Goal: Information Seeking & Learning: Learn about a topic

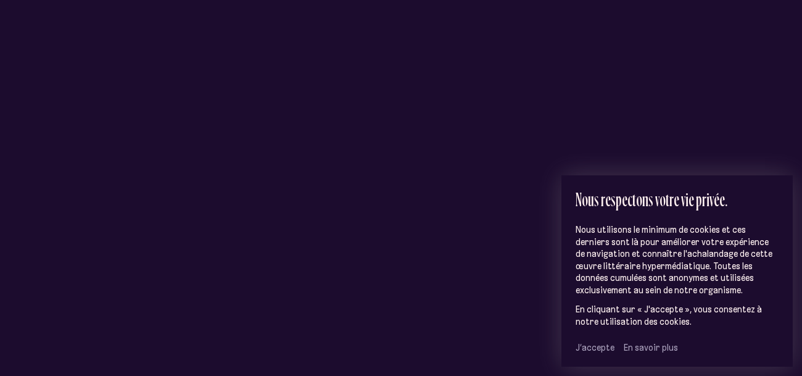
click at [598, 348] on span "J’accepte" at bounding box center [595, 347] width 39 height 11
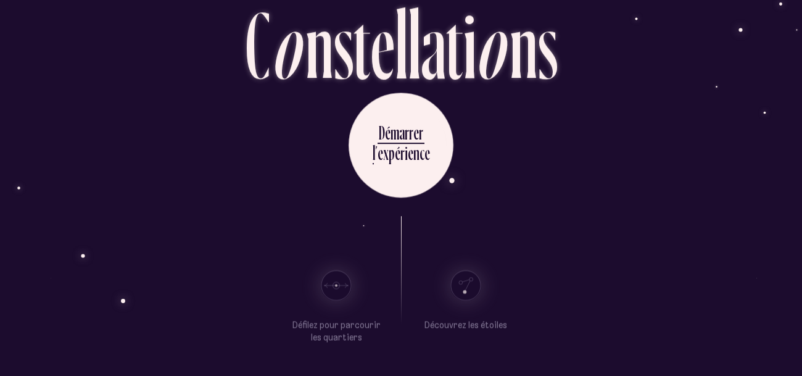
scroll to position [68, 0]
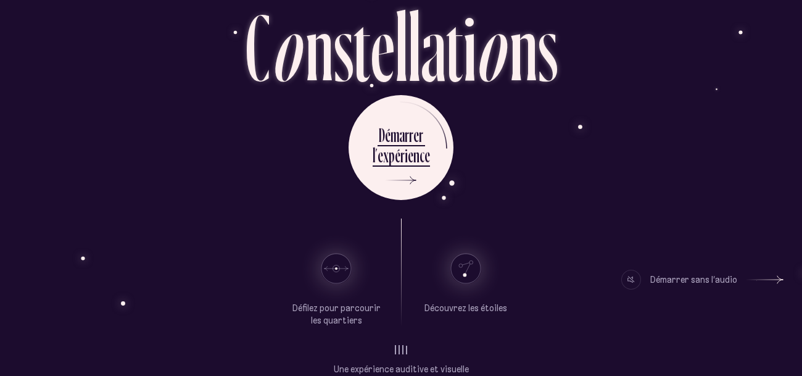
click at [508, 226] on div "Découvrez les étoiles" at bounding box center [466, 273] width 93 height 109
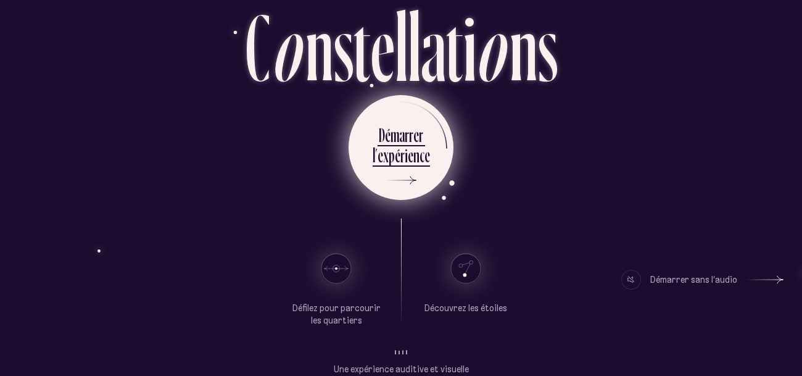
click at [414, 162] on div "n" at bounding box center [417, 155] width 6 height 24
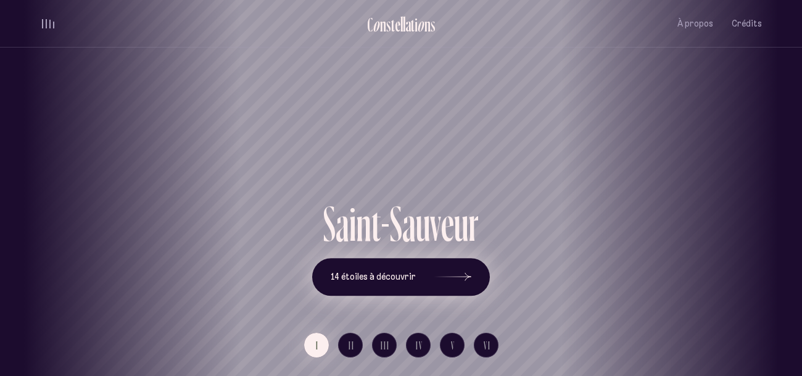
click at [409, 288] on button "14 étoiles à découvrir" at bounding box center [401, 277] width 178 height 38
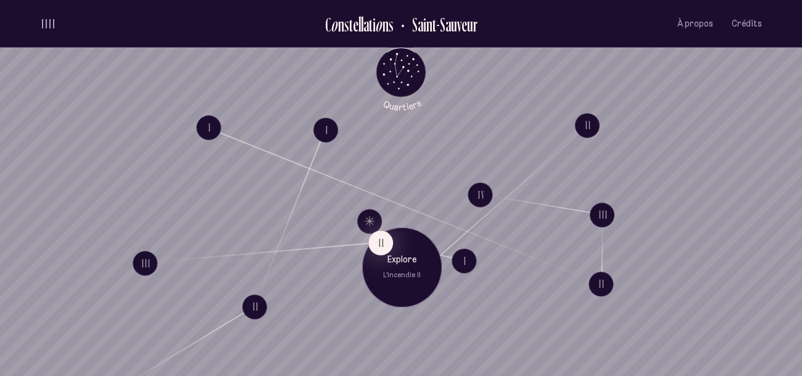
click at [406, 282] on div "Explore L'incendie II" at bounding box center [402, 267] width 80 height 80
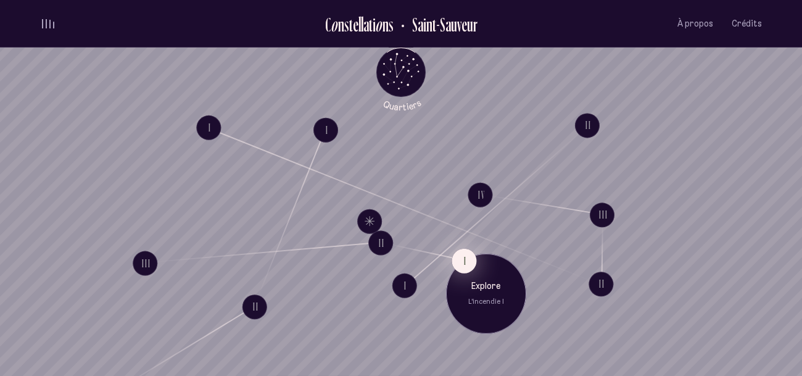
click at [463, 256] on button "I" at bounding box center [464, 260] width 25 height 25
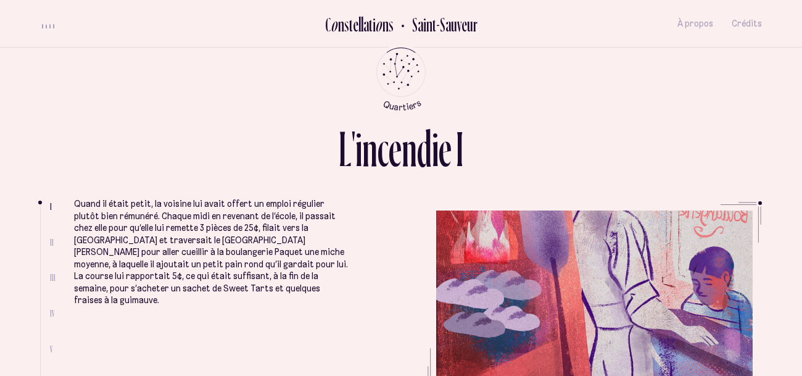
click at [52, 242] on span "II" at bounding box center [52, 242] width 4 height 10
click at [486, 291] on ul "Quand il était petit, la voisine lui avait offert un emploi régulier plutôt bie…" at bounding box center [418, 295] width 688 height 188
click at [46, 289] on ul at bounding box center [45, 296] width 10 height 185
click at [52, 277] on span "III" at bounding box center [53, 277] width 6 height 10
click at [638, 294] on ul "Quand il était petit, la voisine lui avait offert un emploi régulier plutôt bie…" at bounding box center [418, 295] width 688 height 188
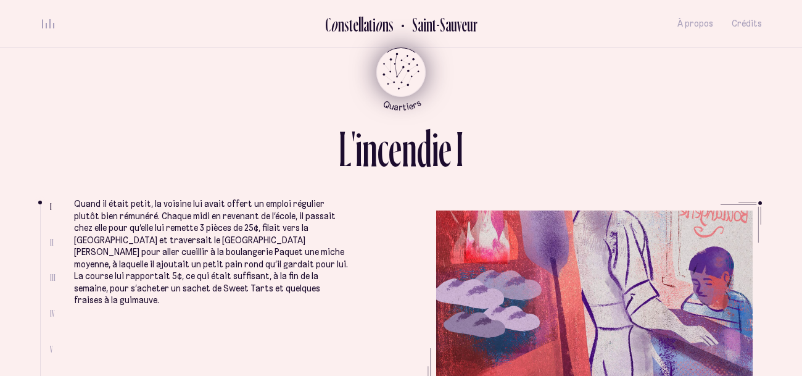
click at [393, 91] on icon "Quartiers" at bounding box center [401, 92] width 72 height 38
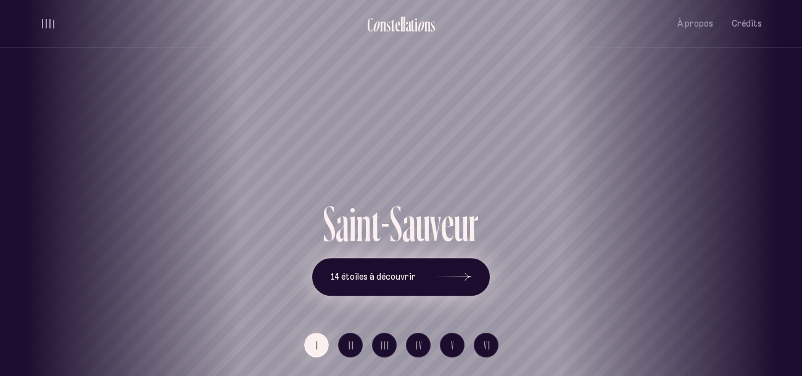
click at [423, 278] on button "14 étoiles à découvrir" at bounding box center [401, 277] width 178 height 38
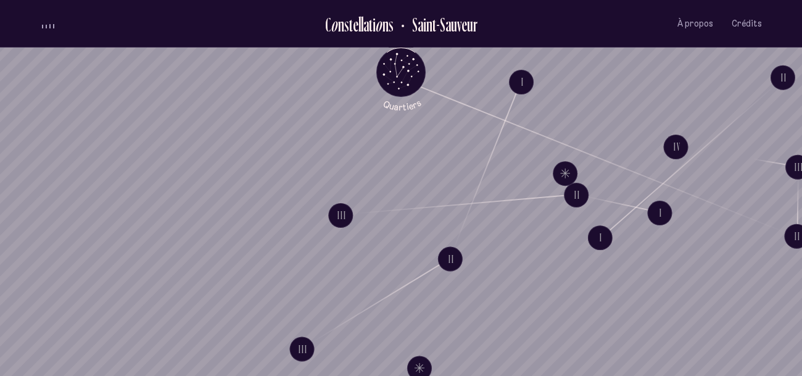
click at [541, 283] on div "I II III I II III I II III IV I Explore Le karaoké I II Défilez pour parcourir …" at bounding box center [401, 188] width 802 height 376
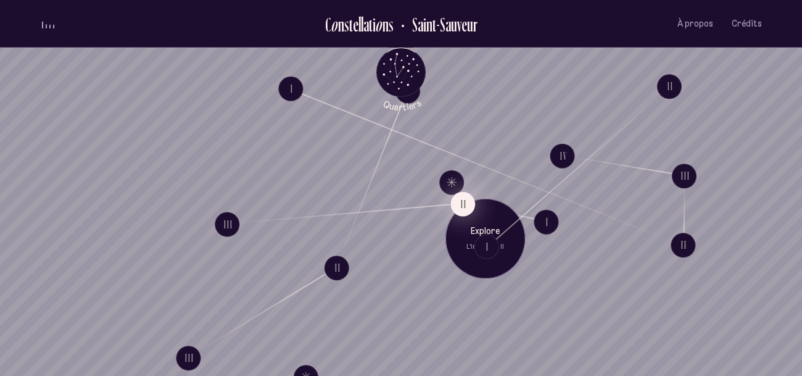
click at [461, 195] on button "II" at bounding box center [463, 203] width 25 height 25
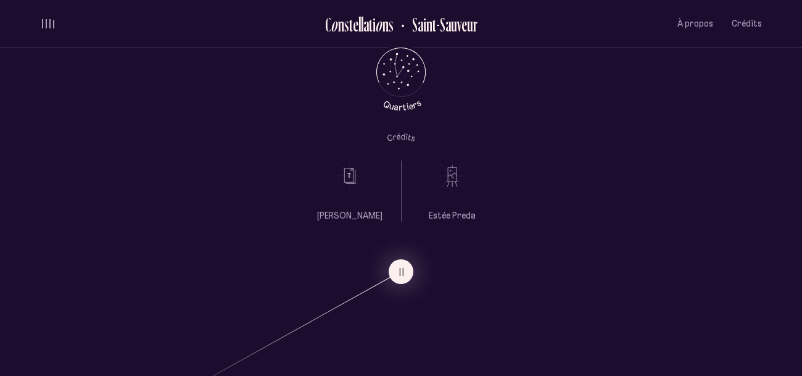
click at [430, 186] on li at bounding box center [452, 175] width 47 height 31
click at [404, 78] on icon "Quartiers" at bounding box center [401, 92] width 72 height 38
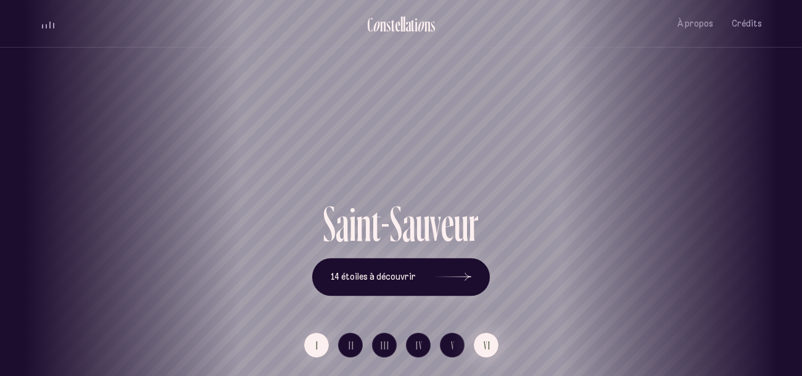
click at [490, 351] on span "VI" at bounding box center [487, 345] width 7 height 10
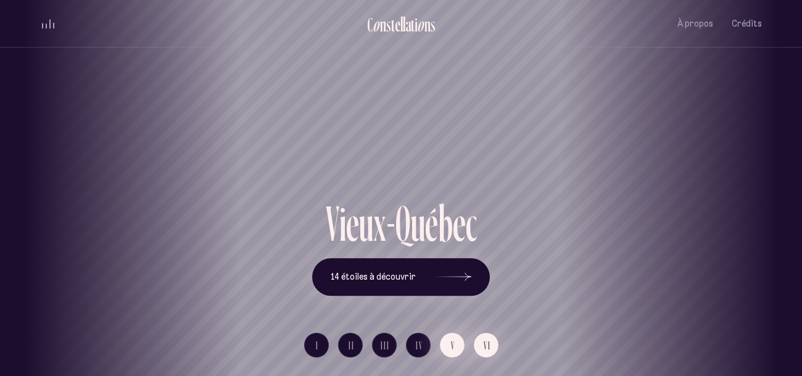
click at [456, 344] on button "V" at bounding box center [452, 345] width 25 height 25
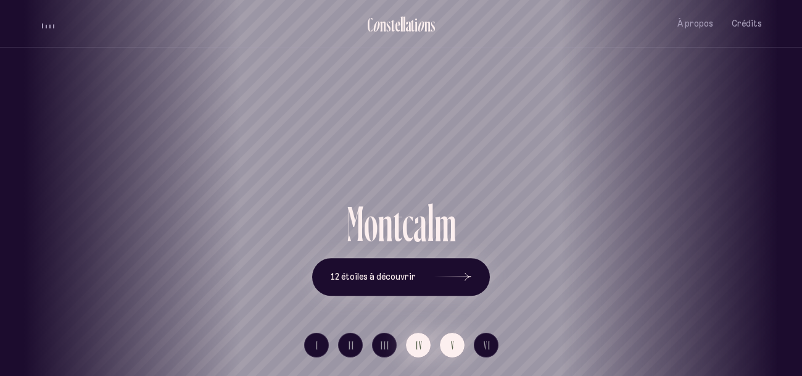
click at [412, 345] on button "IV" at bounding box center [418, 345] width 25 height 25
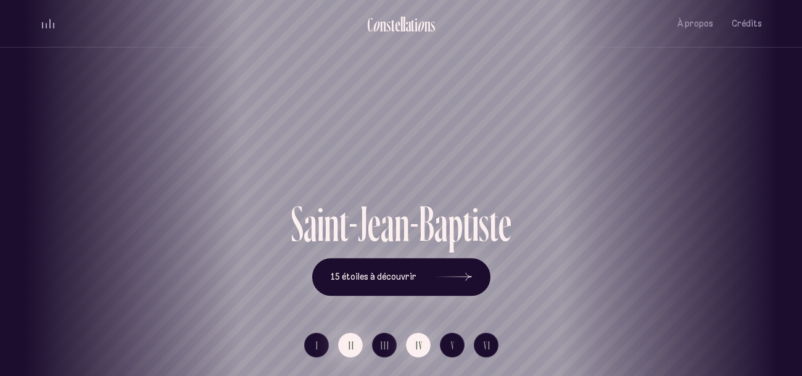
click at [353, 340] on span "II" at bounding box center [352, 345] width 6 height 10
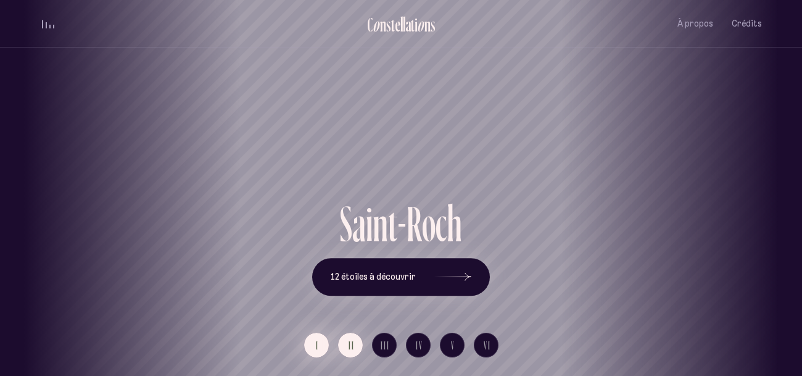
click at [311, 344] on button "I" at bounding box center [316, 345] width 25 height 25
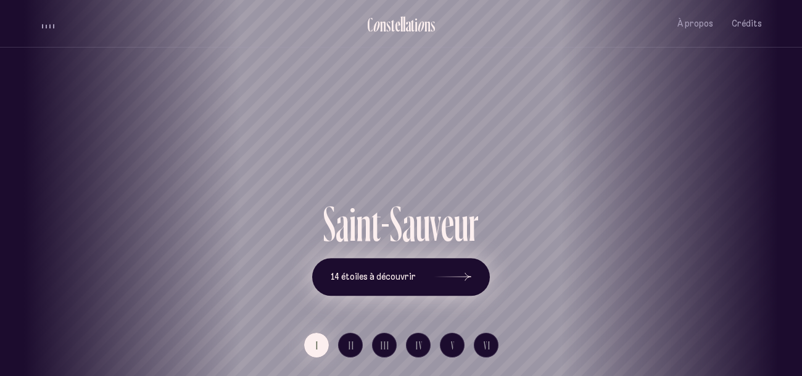
click at [399, 278] on span "14 étoiles à découvrir" at bounding box center [373, 277] width 85 height 10
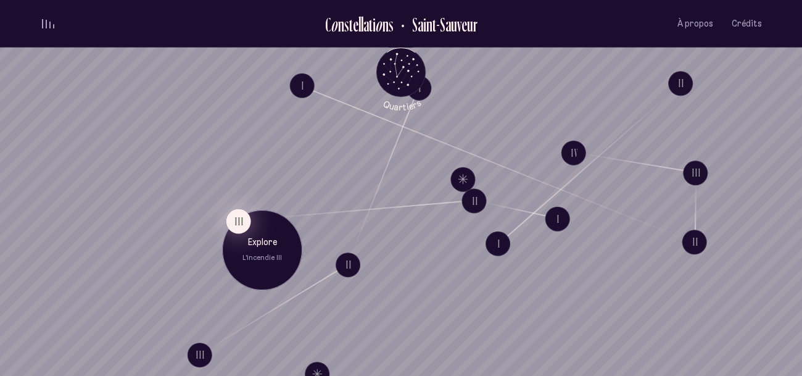
click at [234, 224] on button "III" at bounding box center [239, 221] width 25 height 25
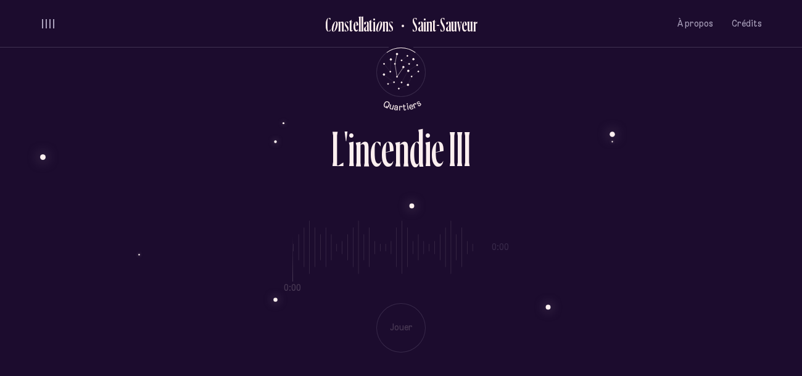
click at [391, 324] on div "0:00 0:00 Jouer" at bounding box center [401, 276] width 722 height 151
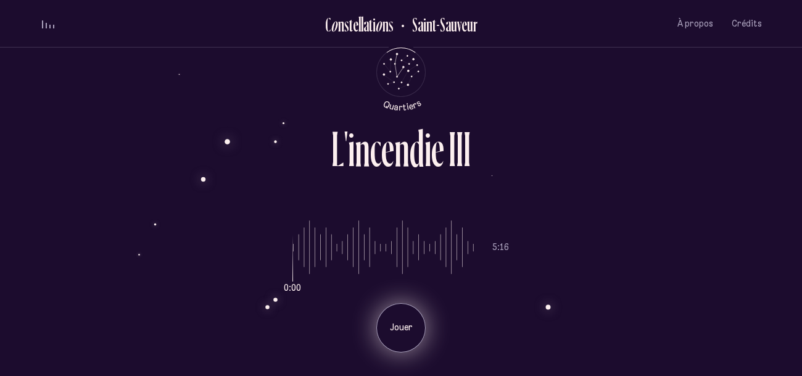
click at [399, 323] on p "Jouer" at bounding box center [401, 328] width 31 height 12
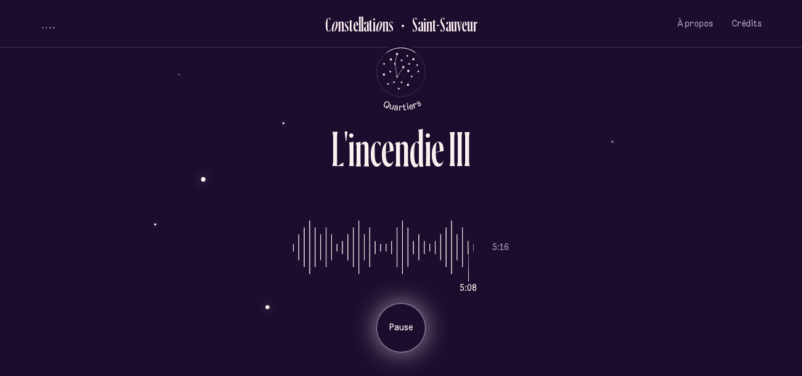
click at [648, 170] on div "L ' i n c e n d i e I I I" at bounding box center [401, 162] width 722 height 78
click at [706, 38] on button "À propos" at bounding box center [696, 23] width 36 height 29
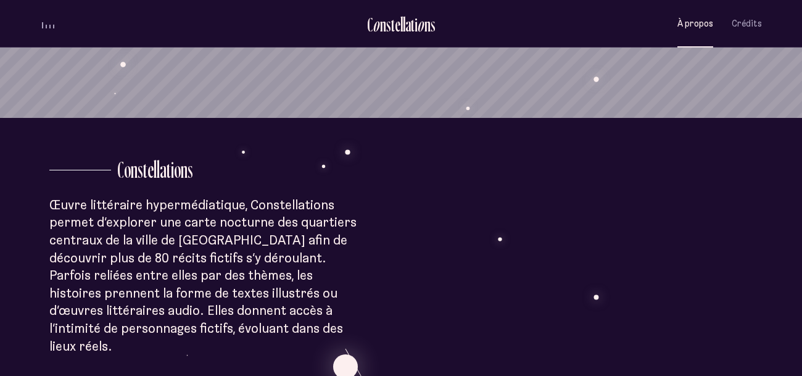
scroll to position [256, 0]
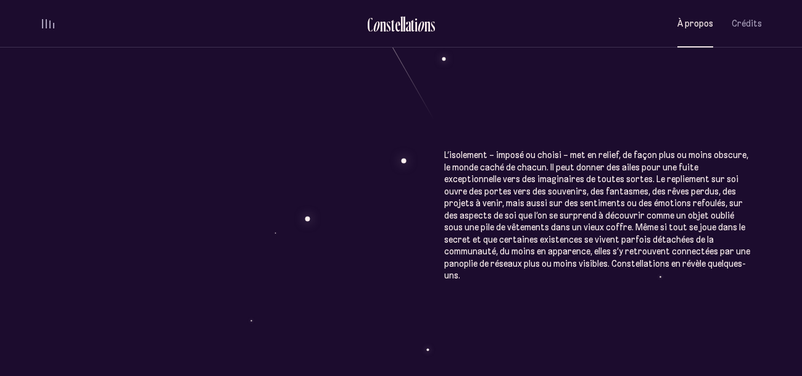
scroll to position [639, 0]
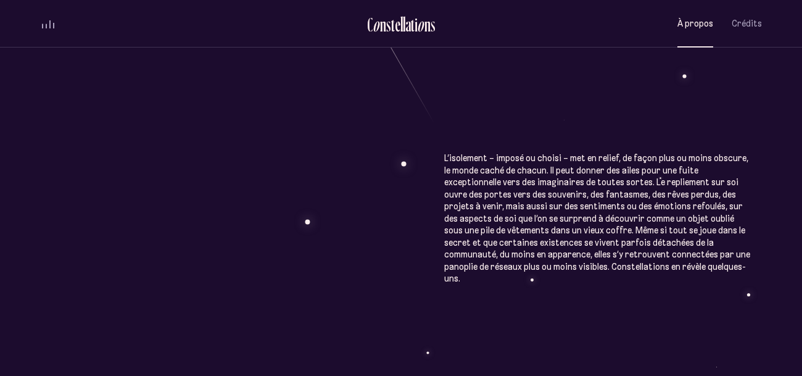
click at [609, 191] on div "À p r o p o s C o n s t e l l a t i o n s Œuvre littéraire hypermédiatique, Con…" at bounding box center [401, 88] width 802 height 1454
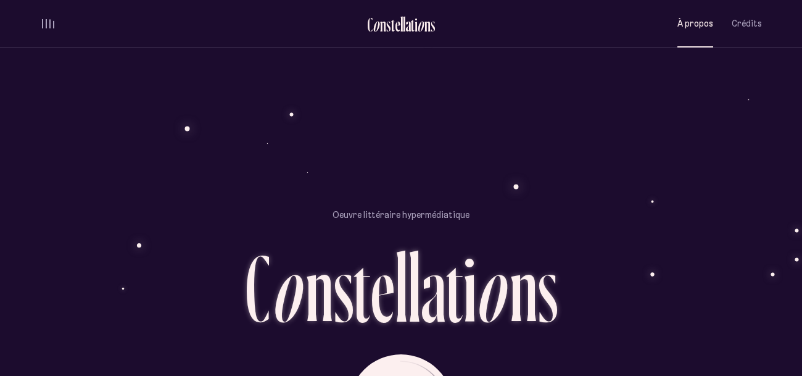
scroll to position [1060, 0]
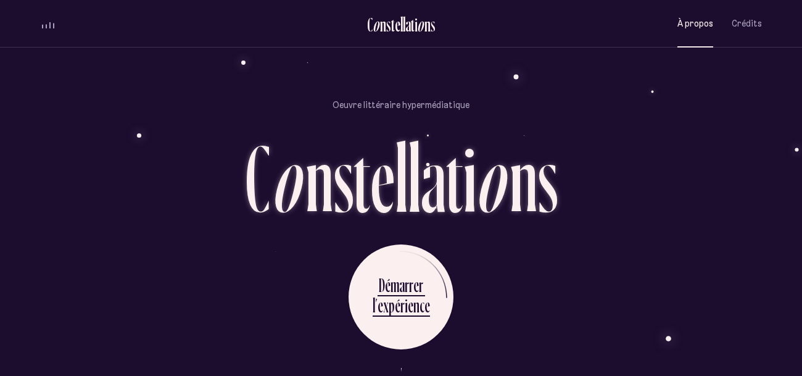
click at [750, 40] on ul "C o n s t e l l a t i o n s [GEOGRAPHIC_DATA] À propos Crédits Menu" at bounding box center [401, 24] width 722 height 48
click at [751, 30] on button "Crédits" at bounding box center [747, 23] width 30 height 29
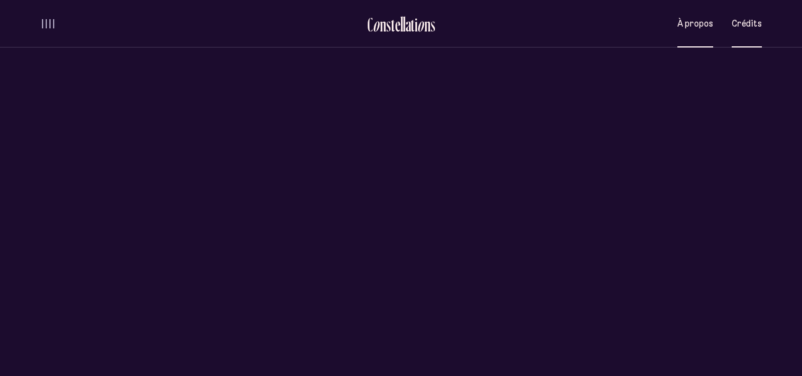
scroll to position [0, 0]
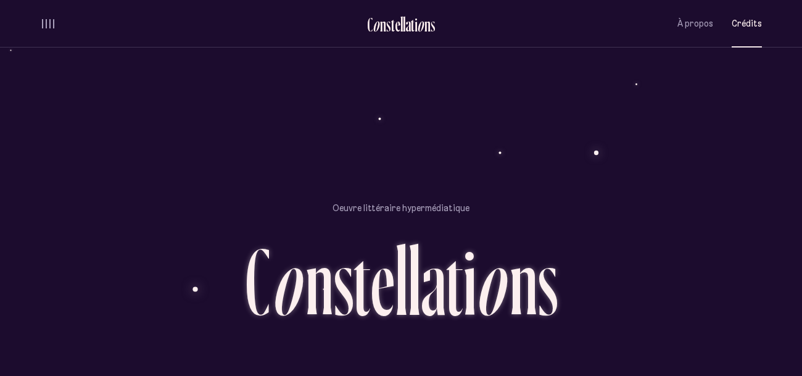
scroll to position [3033, 0]
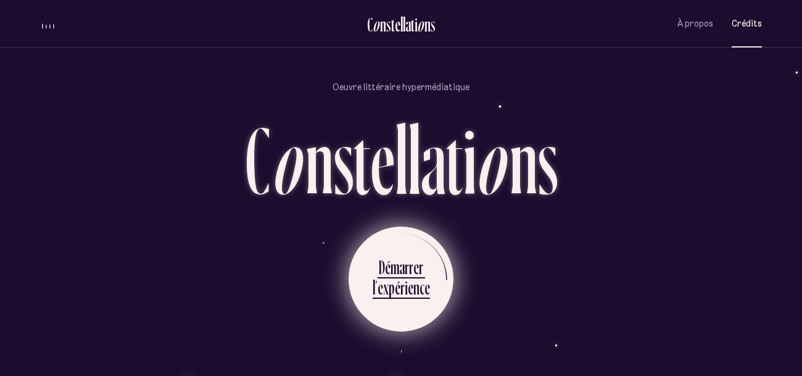
click at [386, 284] on div "x" at bounding box center [386, 287] width 6 height 24
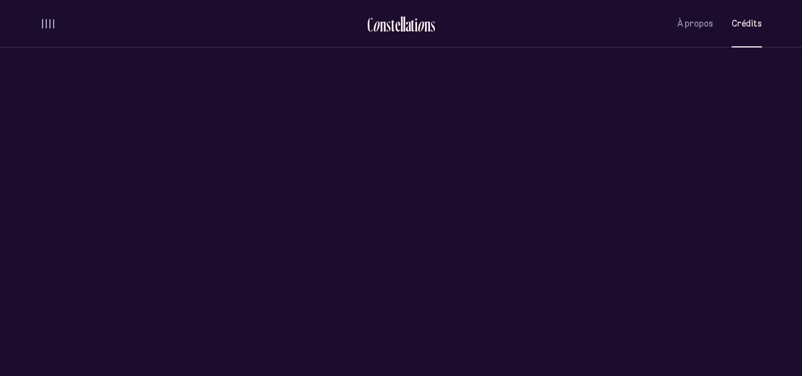
scroll to position [0, 0]
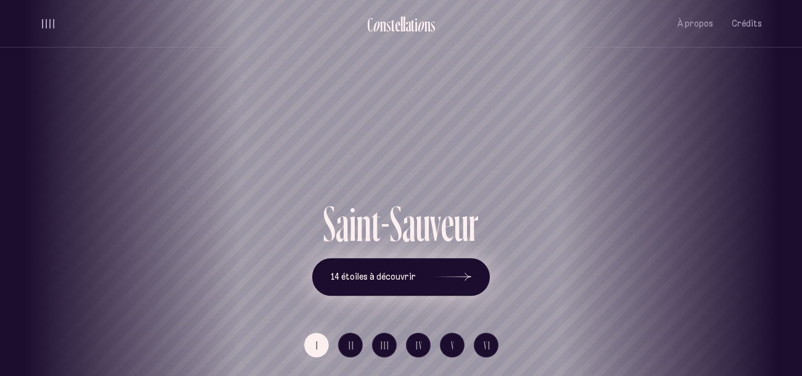
click at [401, 281] on span "14 étoiles à découvrir" at bounding box center [373, 277] width 85 height 10
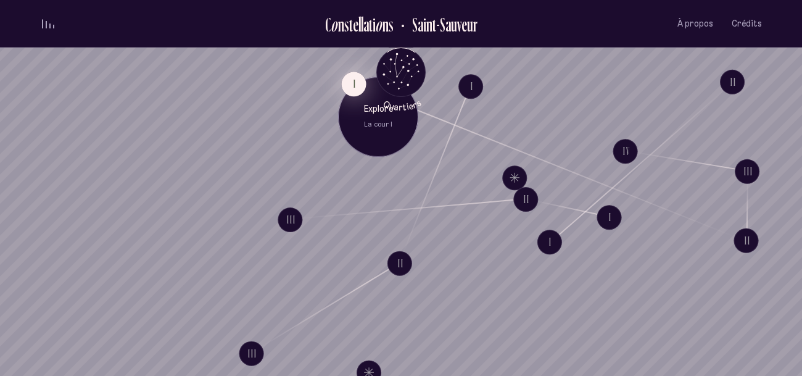
click at [349, 80] on button "I" at bounding box center [354, 84] width 25 height 25
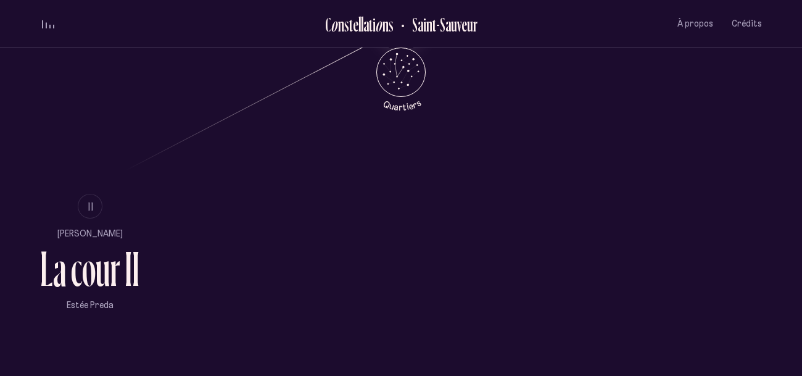
scroll to position [740, 0]
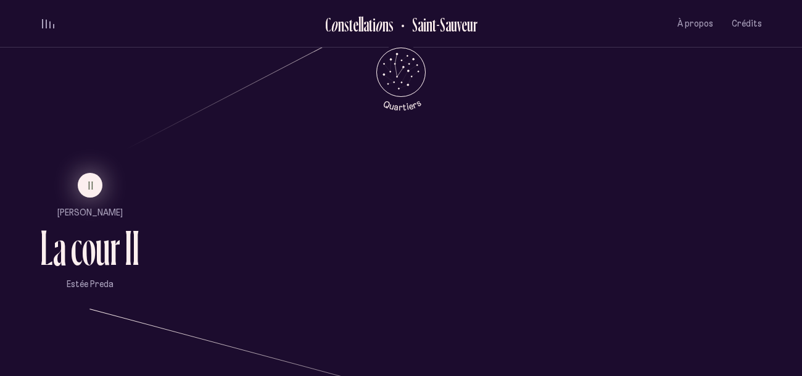
click at [96, 190] on button "II" at bounding box center [90, 185] width 25 height 25
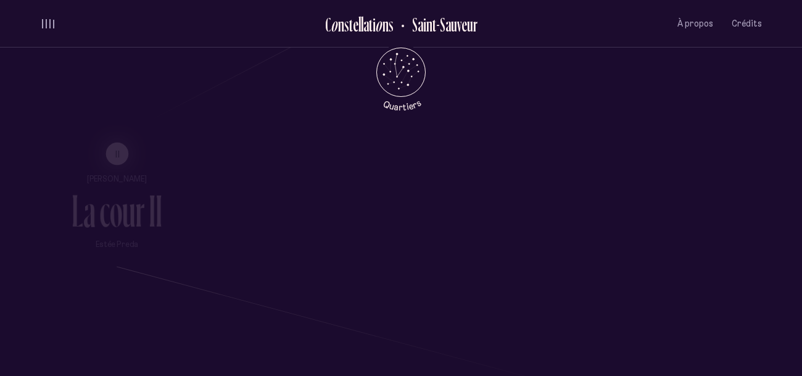
click at [96, 190] on div "a" at bounding box center [89, 211] width 12 height 46
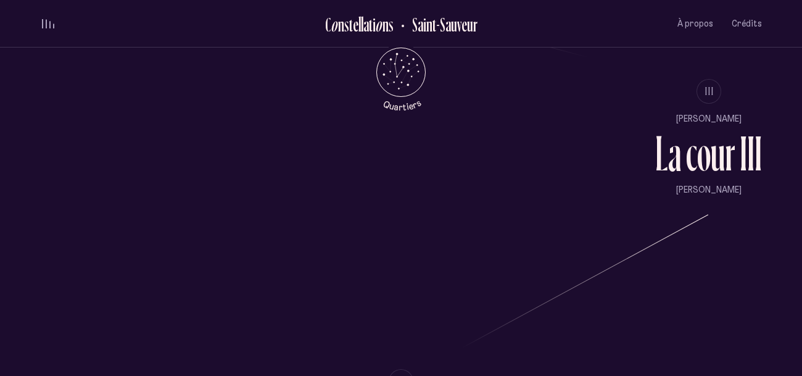
scroll to position [1127, 0]
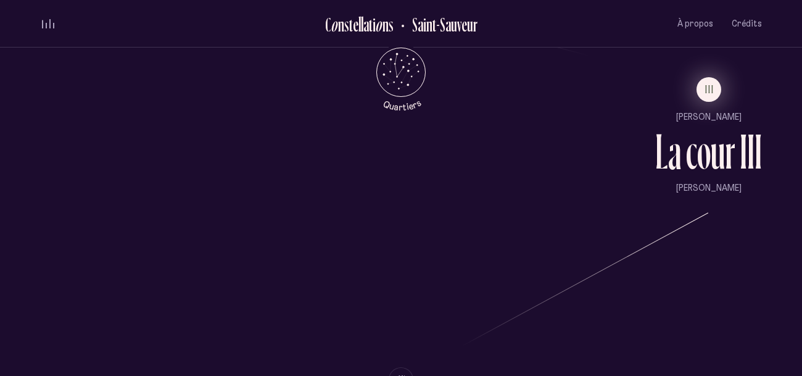
click at [711, 90] on span "III" at bounding box center [710, 89] width 9 height 10
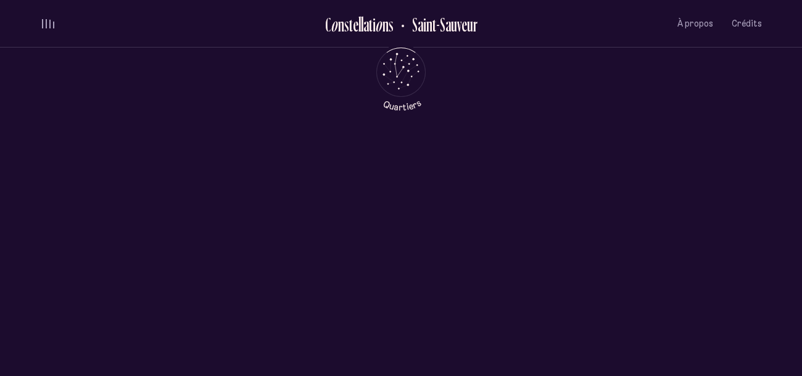
scroll to position [0, 0]
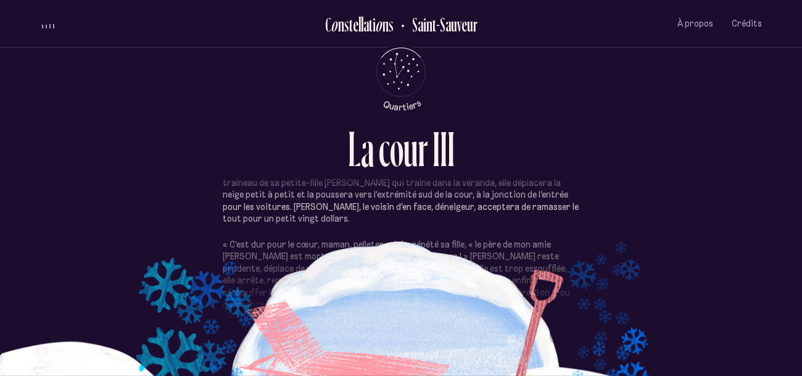
scroll to position [157, 0]
click at [408, 206] on p "Après avoir tracé un cercle d’environ deux mètres de diamètre, elle se met à cr…" at bounding box center [401, 190] width 357 height 72
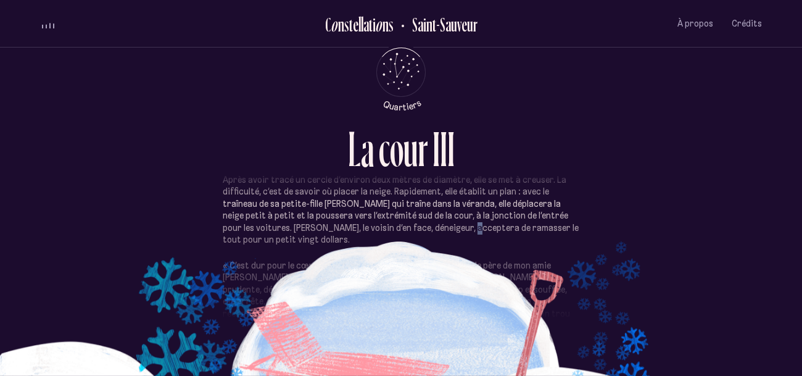
scroll to position [140, 0]
